Goal: Task Accomplishment & Management: Manage account settings

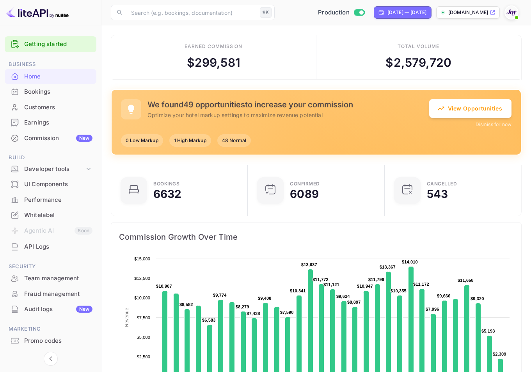
click at [52, 124] on div "Earnings" at bounding box center [58, 122] width 68 height 9
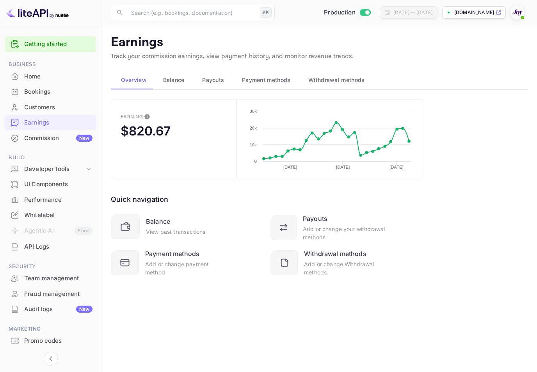
click at [170, 79] on span "Balance" at bounding box center [173, 79] width 21 height 9
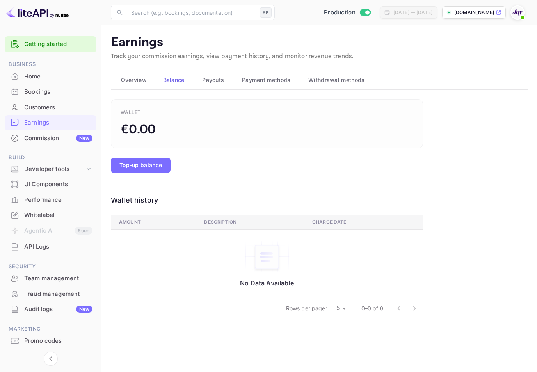
click at [217, 79] on span "Payouts" at bounding box center [213, 79] width 22 height 9
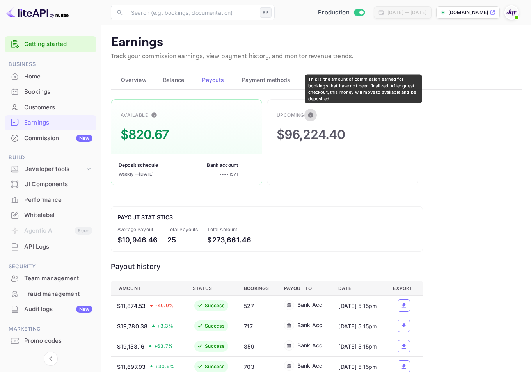
click at [310, 115] on icon "This is the amount of commission earned for bookings that have not been finaliz…" at bounding box center [311, 115] width 6 height 6
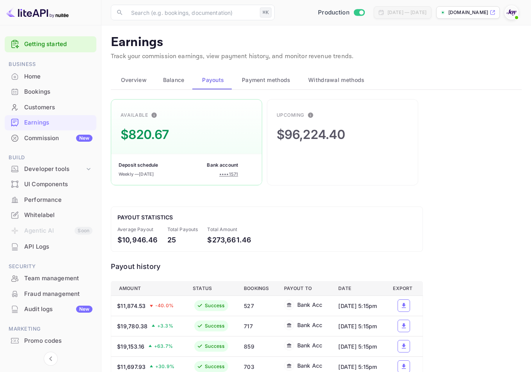
click at [184, 77] on span "Balance" at bounding box center [173, 79] width 21 height 9
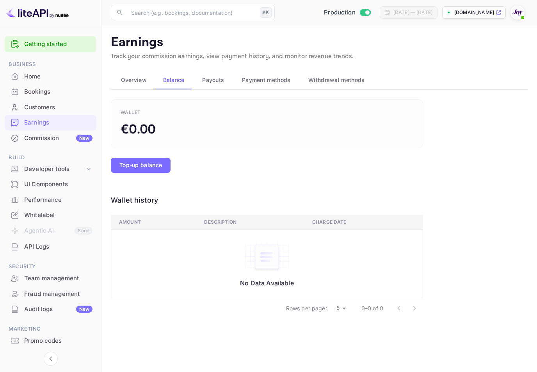
click at [141, 80] on span "Overview" at bounding box center [134, 79] width 26 height 9
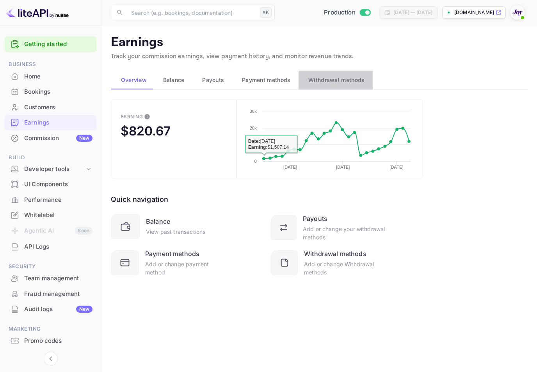
click at [325, 74] on button "Withdrawal methods" at bounding box center [336, 80] width 74 height 19
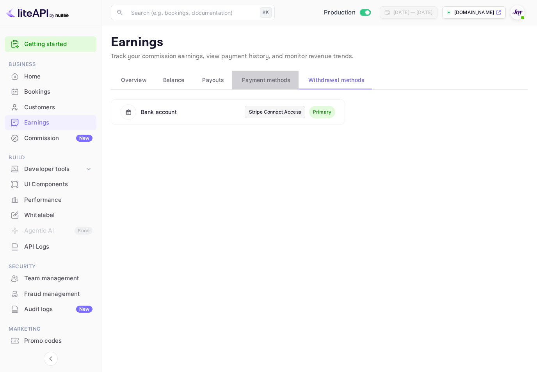
click at [284, 87] on button "Payment methods" at bounding box center [265, 80] width 66 height 19
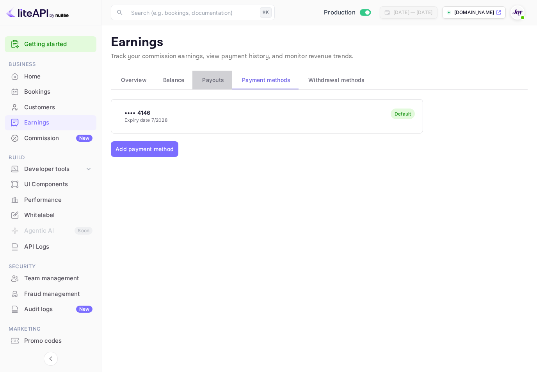
click at [194, 79] on button "Payouts" at bounding box center [213, 80] width 40 height 19
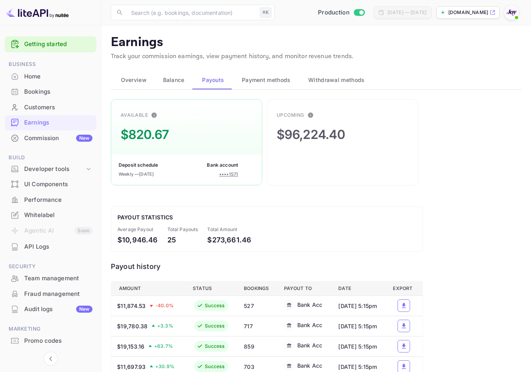
click at [178, 82] on span "Balance" at bounding box center [173, 79] width 21 height 9
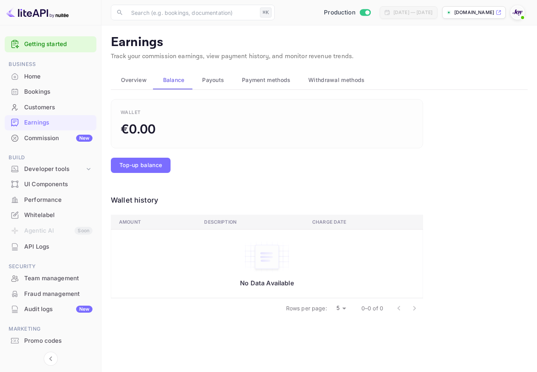
click at [145, 77] on span "Overview" at bounding box center [134, 79] width 26 height 9
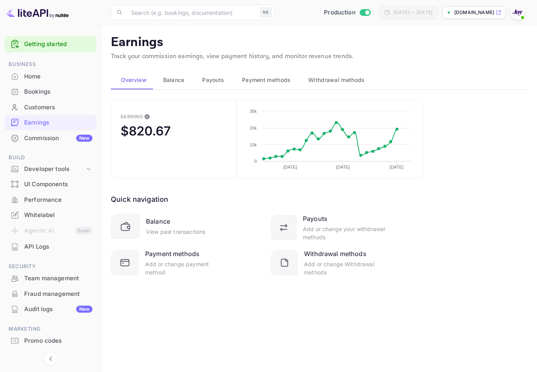
click at [162, 77] on div "Balance" at bounding box center [172, 79] width 27 height 9
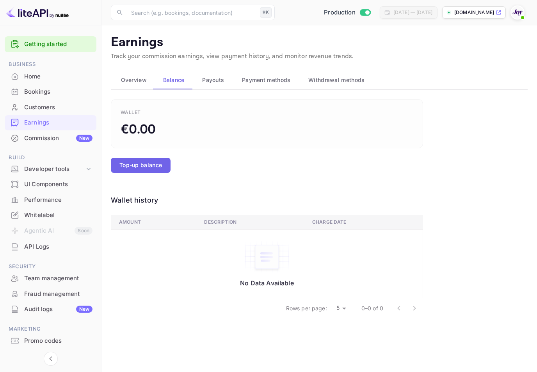
click at [155, 164] on button "Top-up balance" at bounding box center [141, 165] width 60 height 15
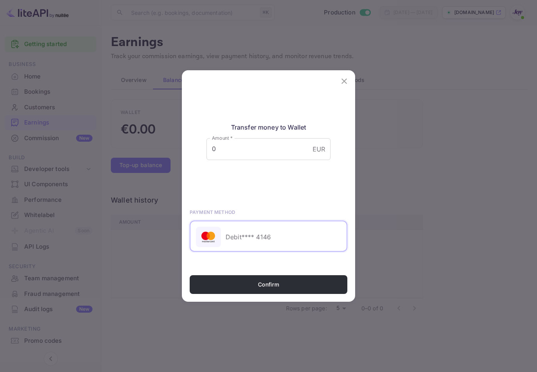
click at [283, 232] on div "Debit **** 4146" at bounding box center [269, 236] width 158 height 31
click at [344, 82] on icon "close" at bounding box center [344, 81] width 9 height 9
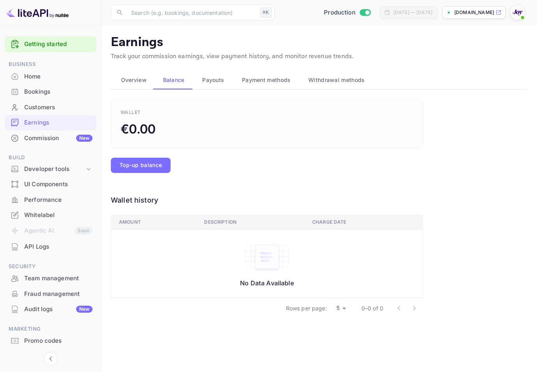
click at [245, 112] on div "Wallet €0.00" at bounding box center [267, 123] width 312 height 49
click at [125, 79] on span "Overview" at bounding box center [134, 79] width 26 height 9
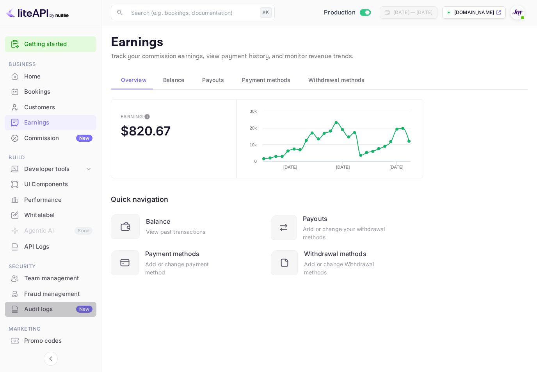
click at [73, 304] on div "Audit logs New" at bounding box center [51, 309] width 92 height 15
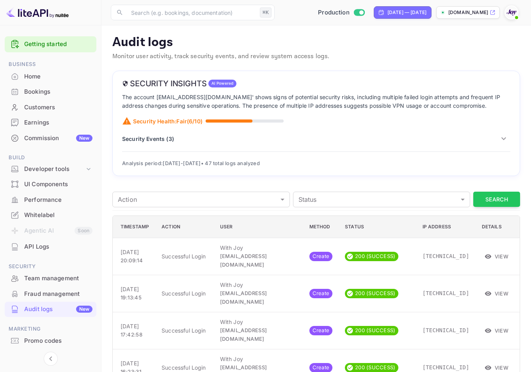
click at [153, 139] on p "Security Events ( 3 )" at bounding box center [148, 139] width 52 height 8
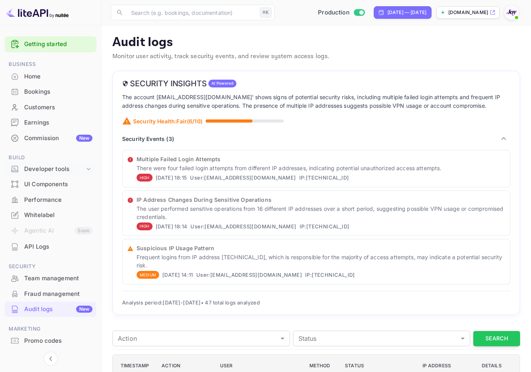
click at [63, 174] on div "Developer tools" at bounding box center [51, 169] width 92 height 14
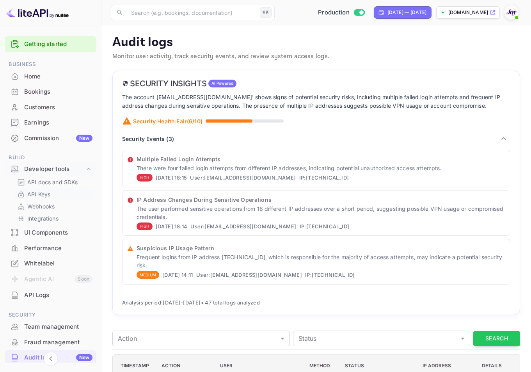
click at [59, 193] on link "API Keys" at bounding box center [53, 194] width 73 height 8
click at [41, 193] on p "API Keys" at bounding box center [38, 194] width 23 height 8
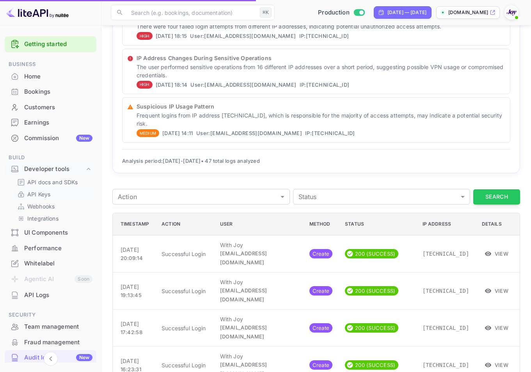
click at [68, 189] on div "API Keys" at bounding box center [53, 194] width 79 height 11
click at [60, 193] on link "API Keys" at bounding box center [53, 194] width 73 height 8
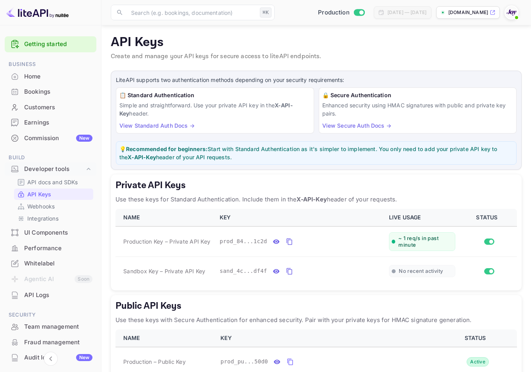
scroll to position [46, 0]
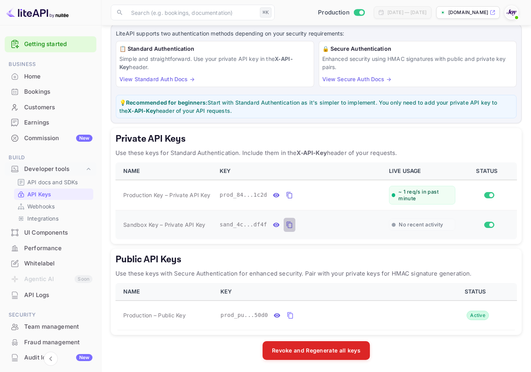
click at [292, 221] on icon "private api keys table" at bounding box center [289, 224] width 7 height 9
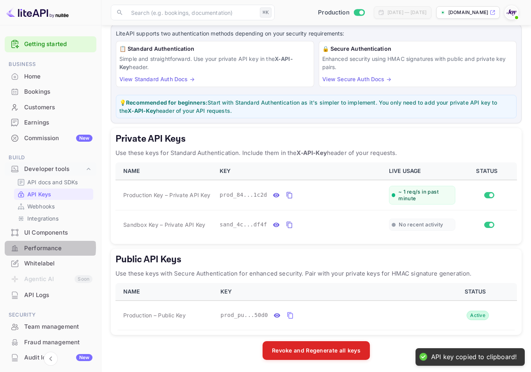
click at [40, 248] on div "Performance" at bounding box center [58, 248] width 68 height 9
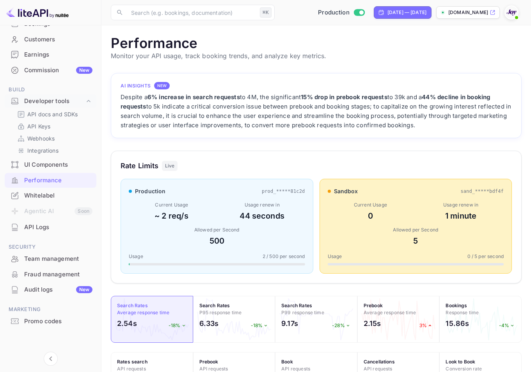
click at [61, 290] on div "Audit logs New" at bounding box center [58, 289] width 68 height 9
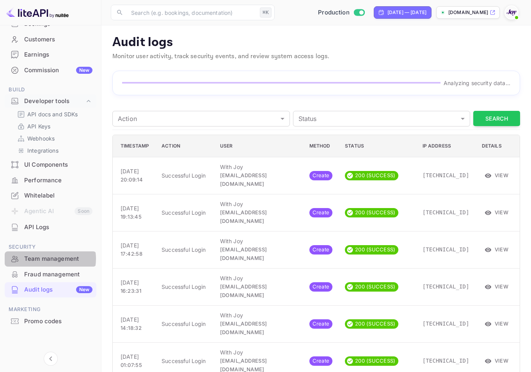
click at [48, 259] on div "Team management" at bounding box center [58, 259] width 68 height 9
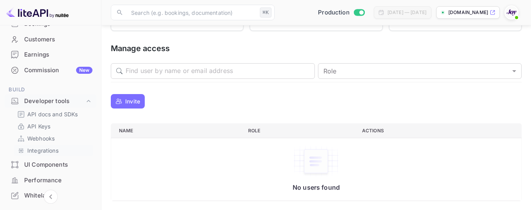
scroll to position [230, 0]
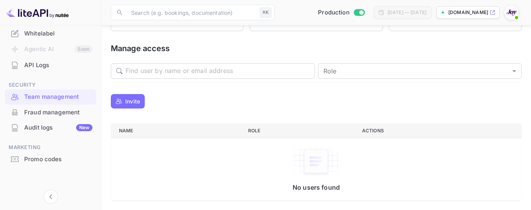
click at [66, 126] on div "Audit logs New" at bounding box center [58, 127] width 68 height 9
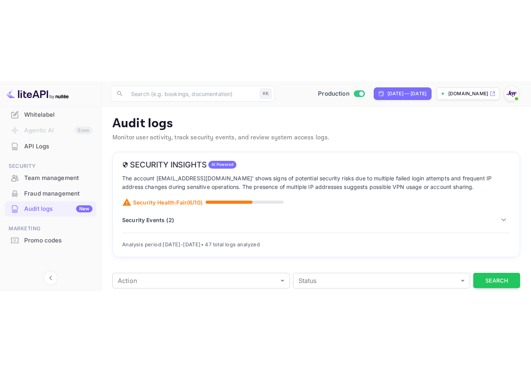
scroll to position [68, 0]
